Goal: Task Accomplishment & Management: Complete application form

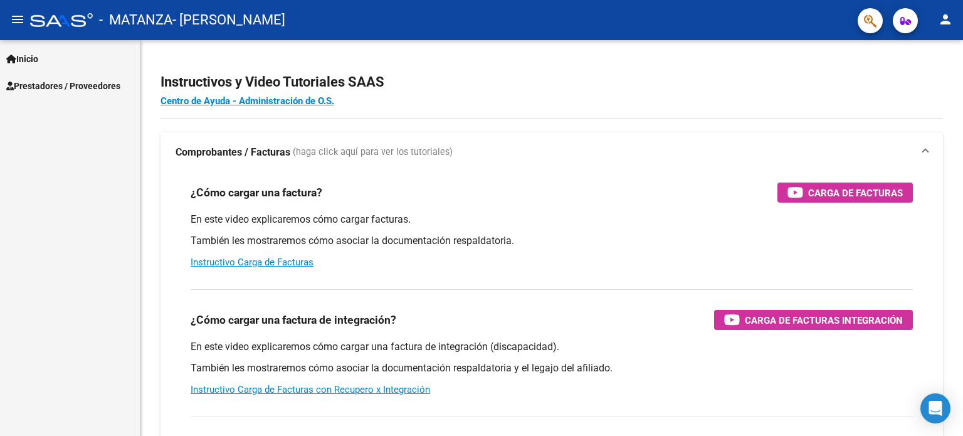
click at [112, 90] on span "Prestadores / Proveedores" at bounding box center [63, 86] width 114 height 14
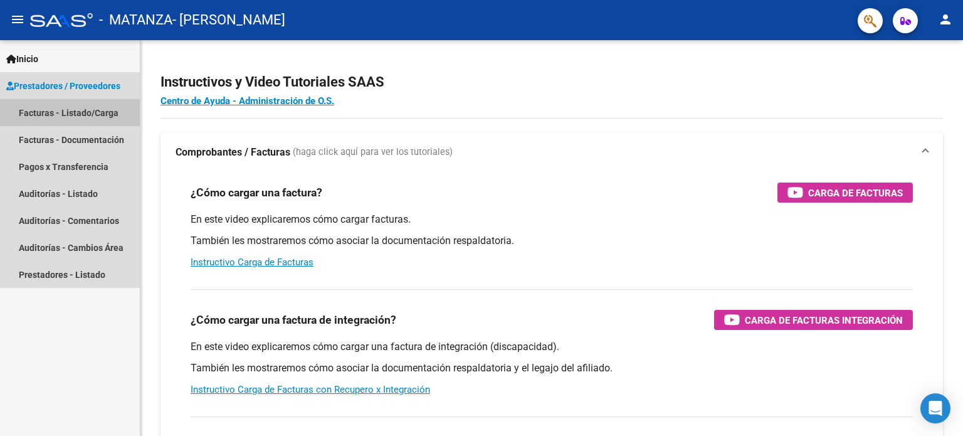
click at [90, 115] on link "Facturas - Listado/Carga" at bounding box center [70, 112] width 140 height 27
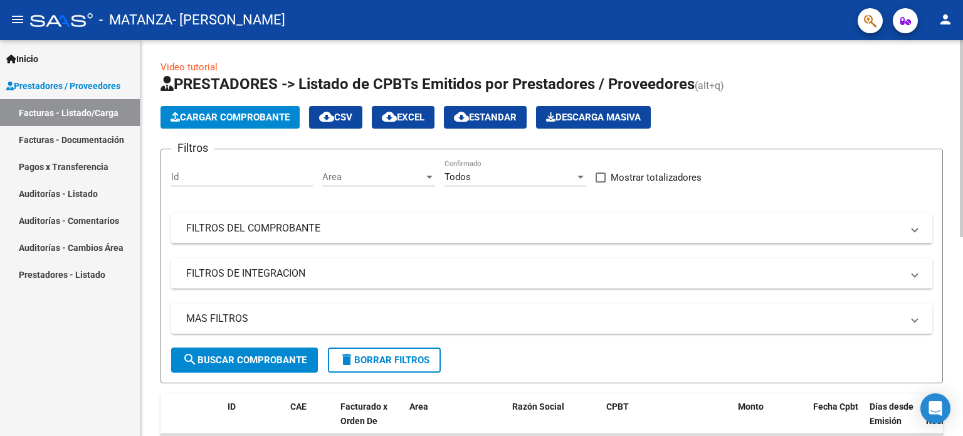
click at [962, 76] on div at bounding box center [961, 138] width 3 height 197
click at [250, 118] on span "Cargar Comprobante" at bounding box center [230, 117] width 119 height 11
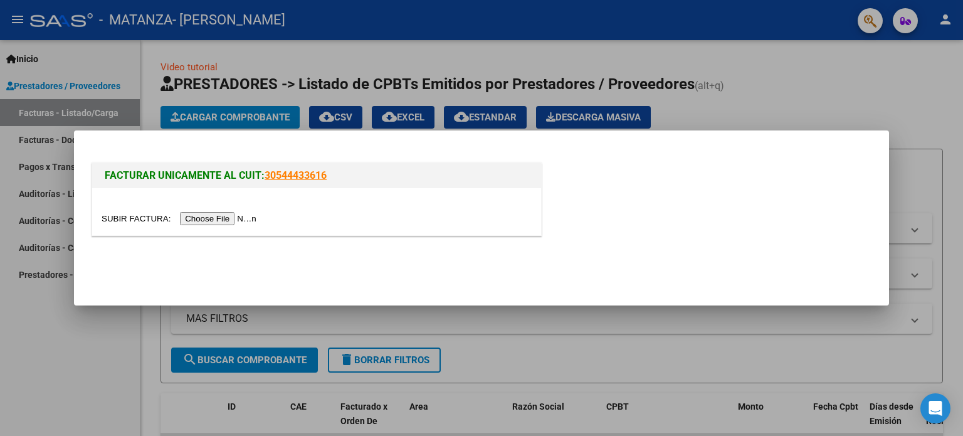
click at [405, 317] on div at bounding box center [481, 218] width 963 height 436
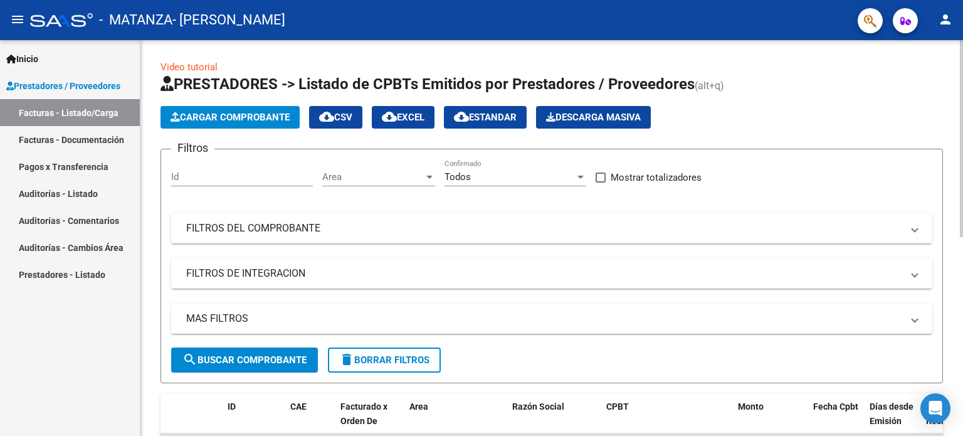
click at [452, 277] on mat-panel-title "FILTROS DE INTEGRACION" at bounding box center [544, 273] width 716 height 14
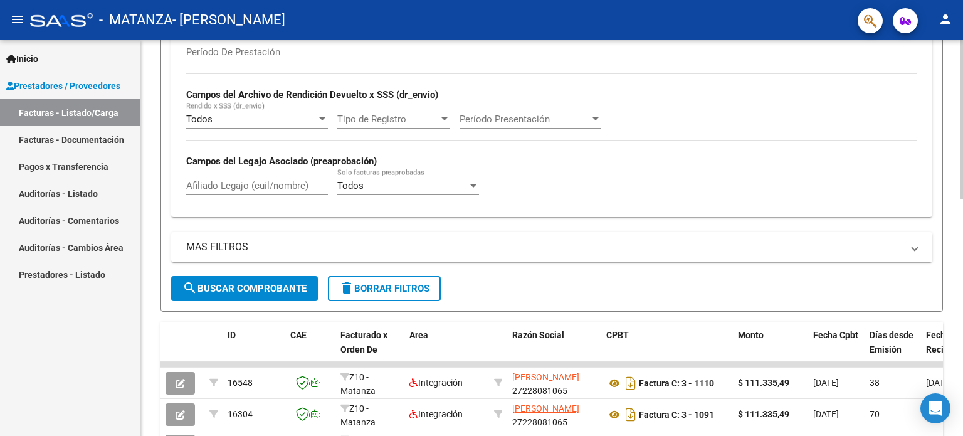
click at [962, 239] on div at bounding box center [961, 226] width 3 height 159
click at [302, 185] on input "Afiliado Legajo (cuil/nombre)" at bounding box center [257, 184] width 142 height 11
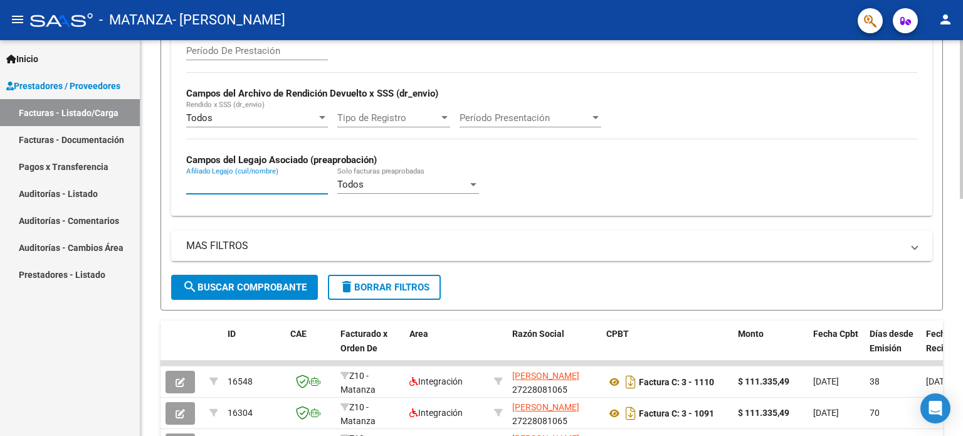
click at [297, 185] on input "Afiliado Legajo (cuil/nombre)" at bounding box center [257, 184] width 142 height 11
click at [962, 166] on div at bounding box center [961, 227] width 3 height 159
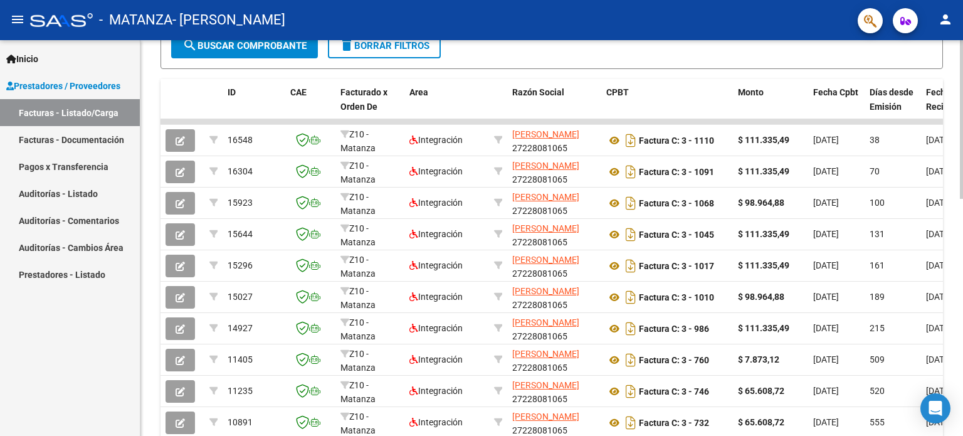
scroll to position [511, 0]
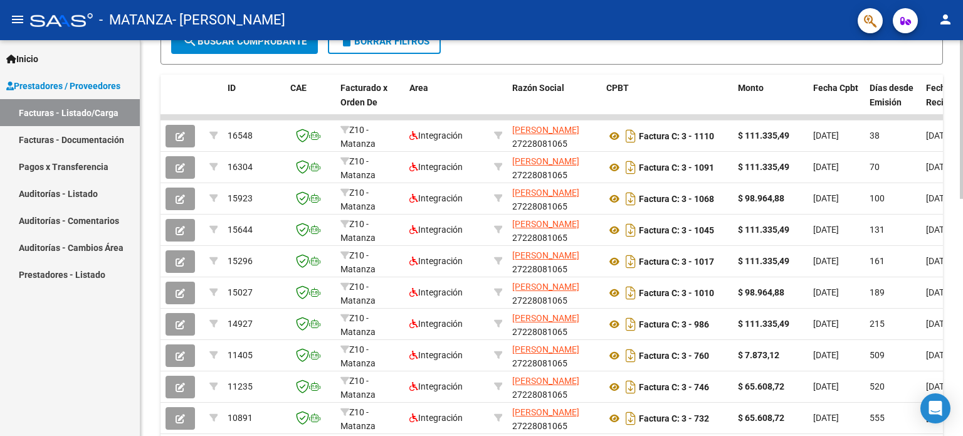
click at [962, 264] on div at bounding box center [961, 327] width 3 height 159
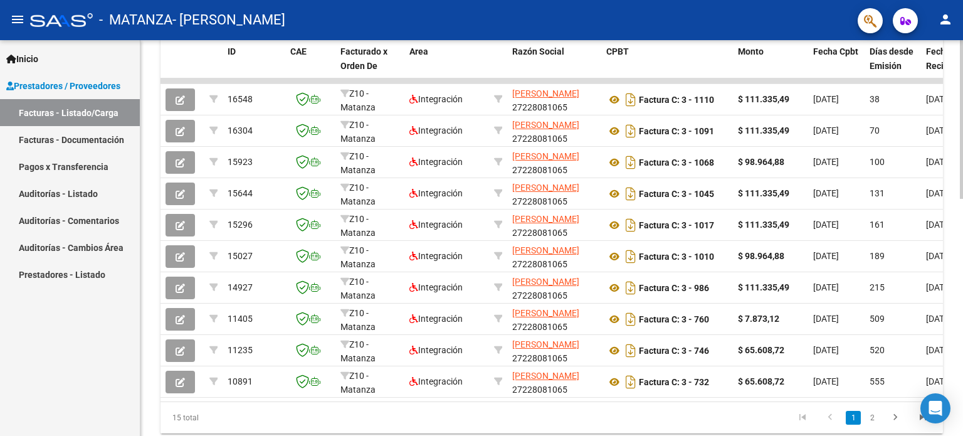
scroll to position [550, 0]
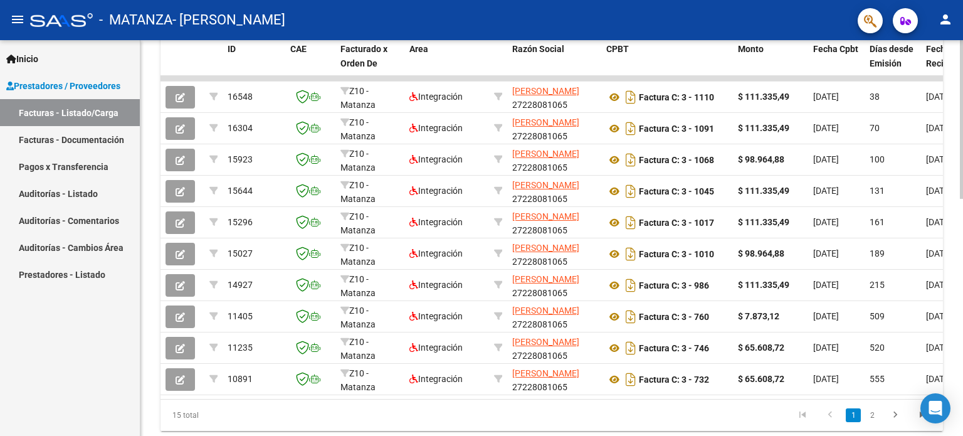
click at [962, 268] on div at bounding box center [961, 342] width 3 height 159
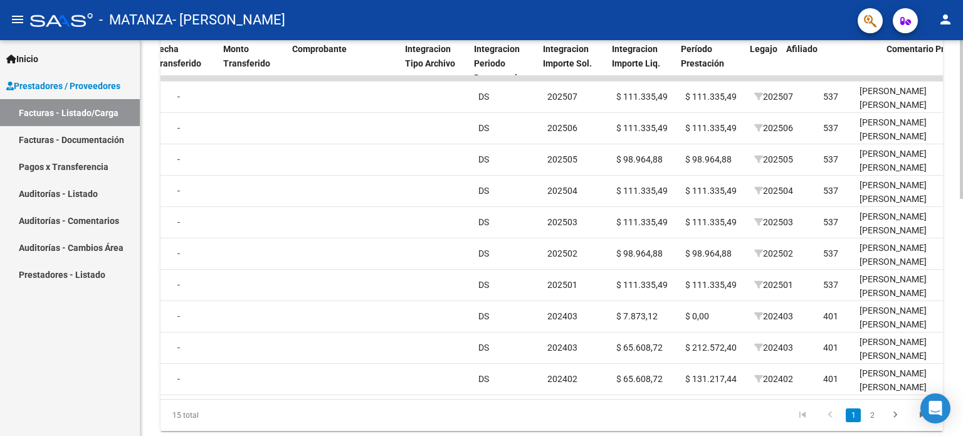
scroll to position [0, 1115]
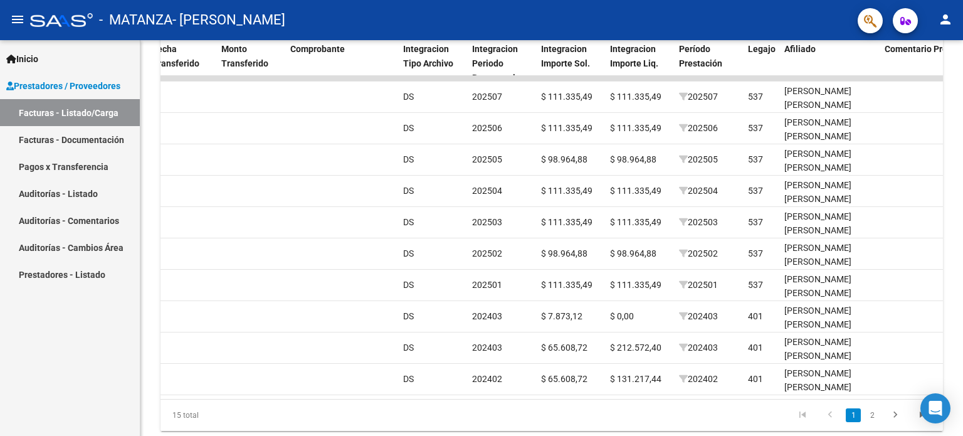
type input "ramirez"
